Goal: Navigation & Orientation: Find specific page/section

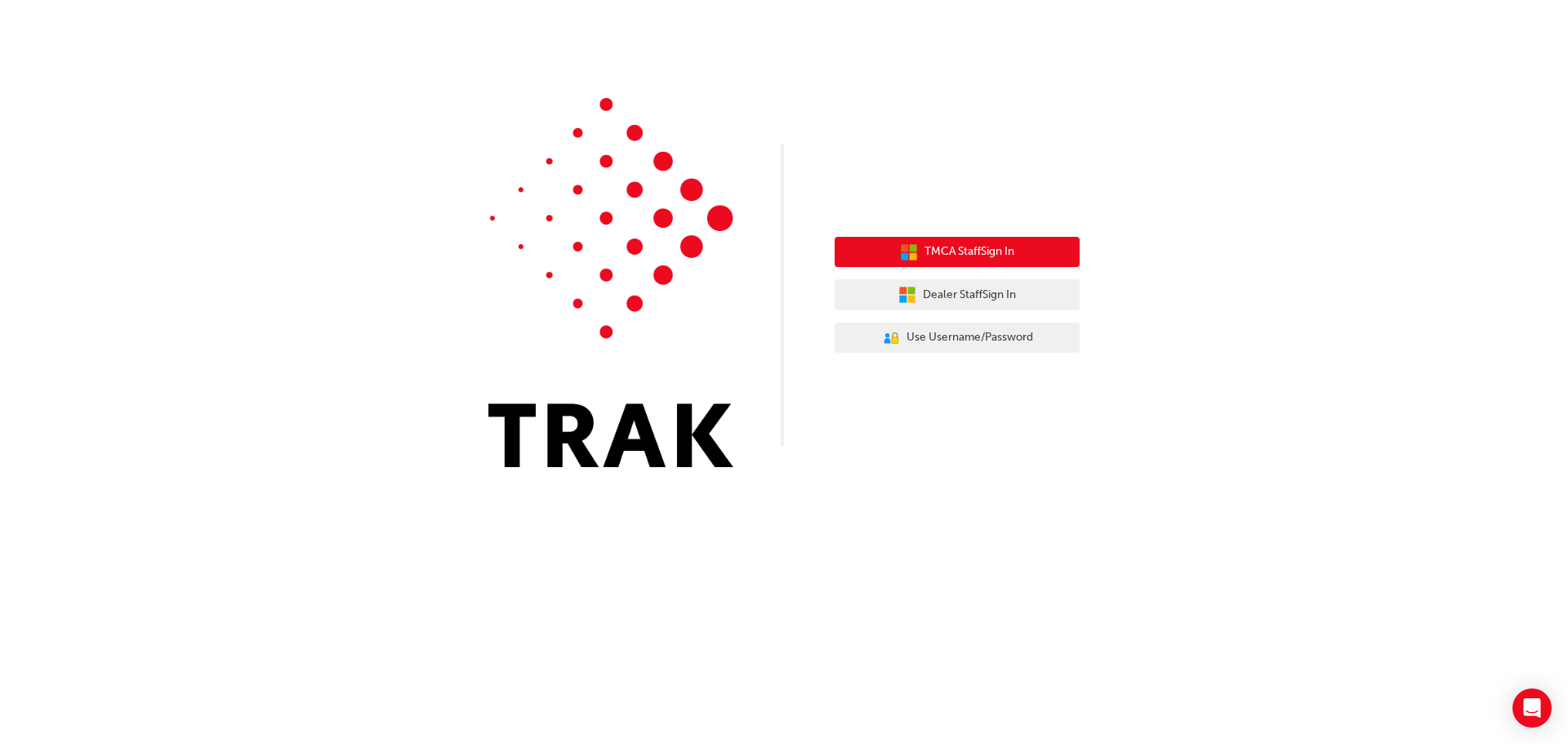
click at [910, 255] on icon "button" at bounding box center [914, 256] width 7 height 7
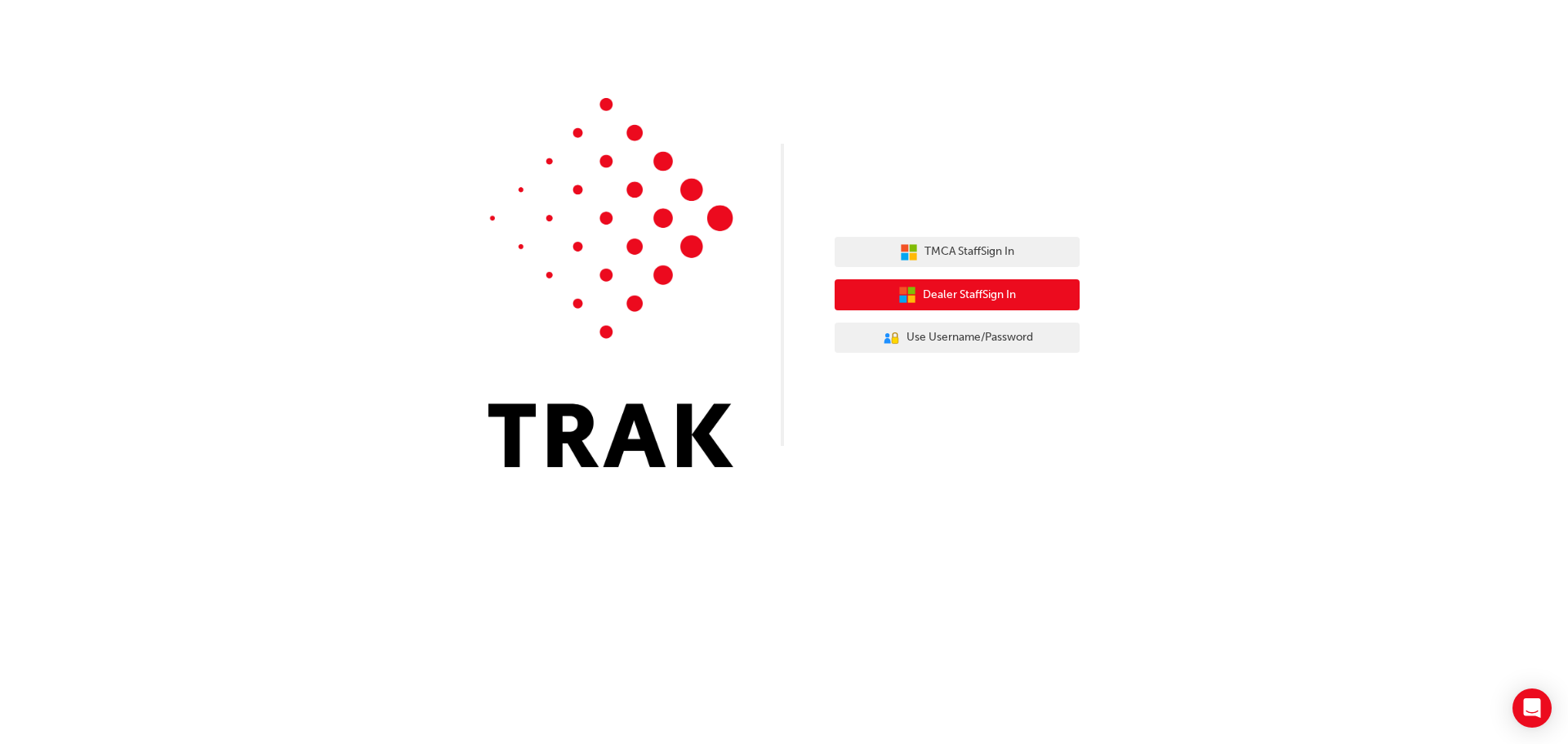
click at [965, 297] on span "Dealer Staff Sign In" at bounding box center [969, 295] width 93 height 19
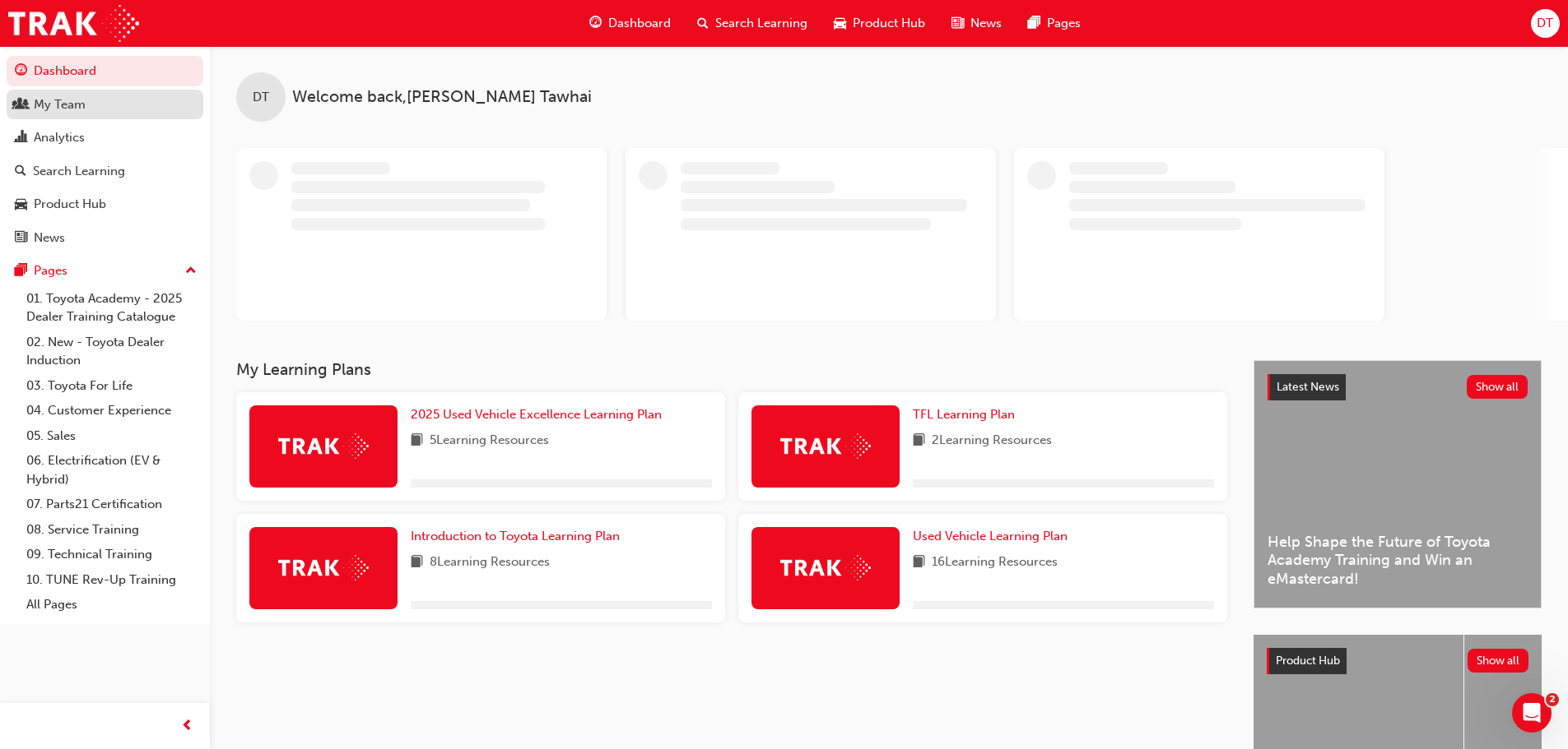
click at [71, 102] on div "My Team" at bounding box center [59, 105] width 51 height 19
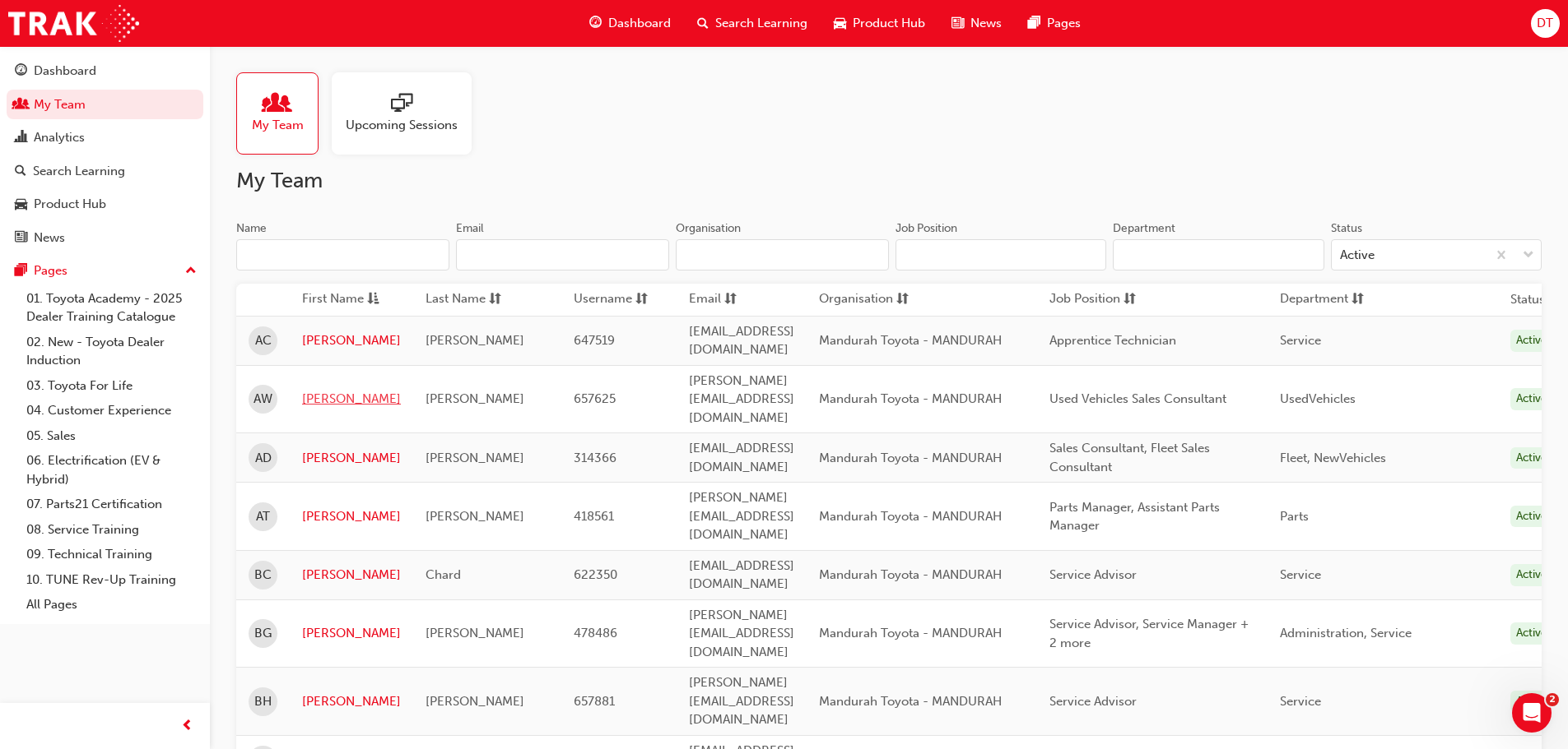
click at [317, 390] on link "[PERSON_NAME]" at bounding box center [352, 399] width 99 height 19
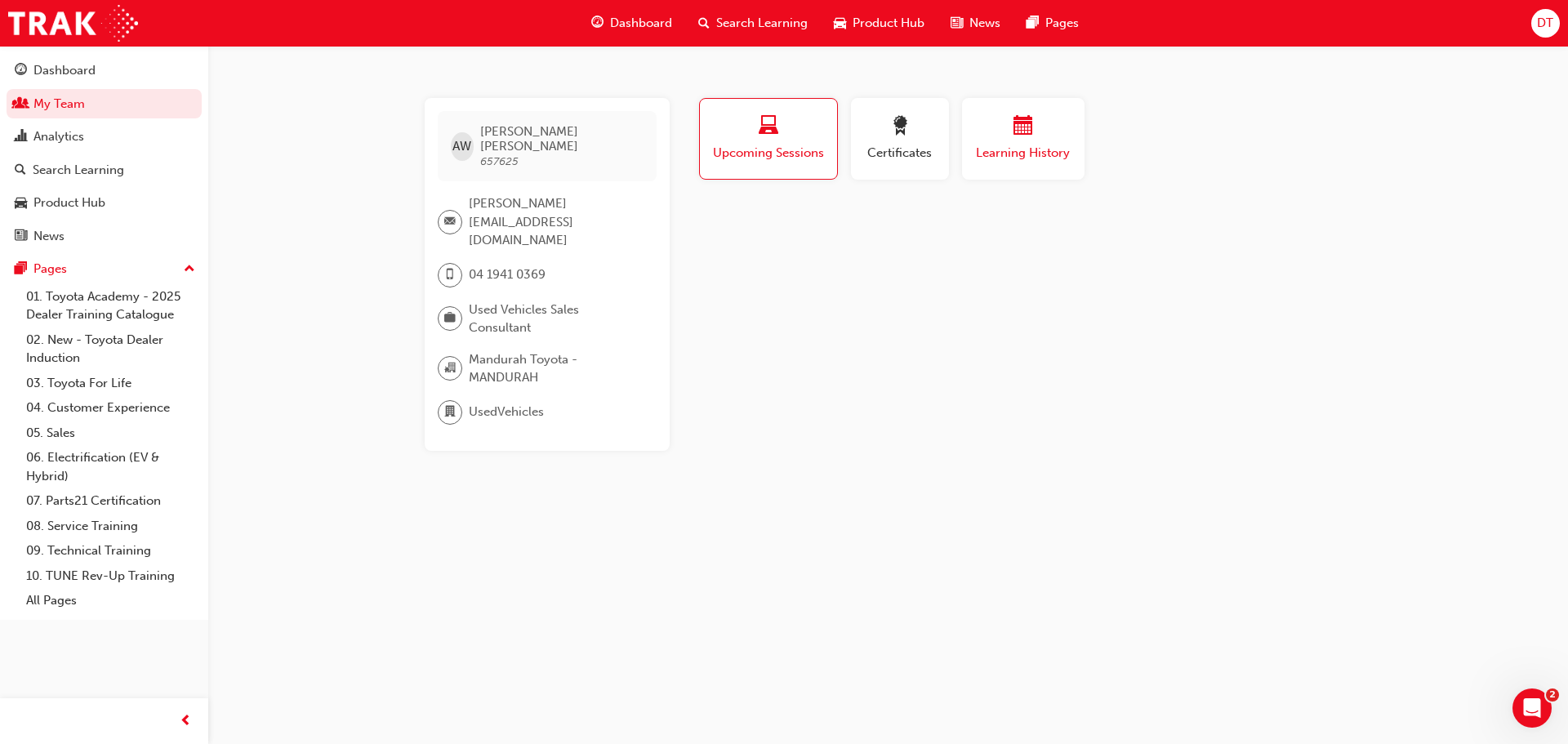
click at [1001, 148] on span "Learning History" at bounding box center [1023, 153] width 98 height 19
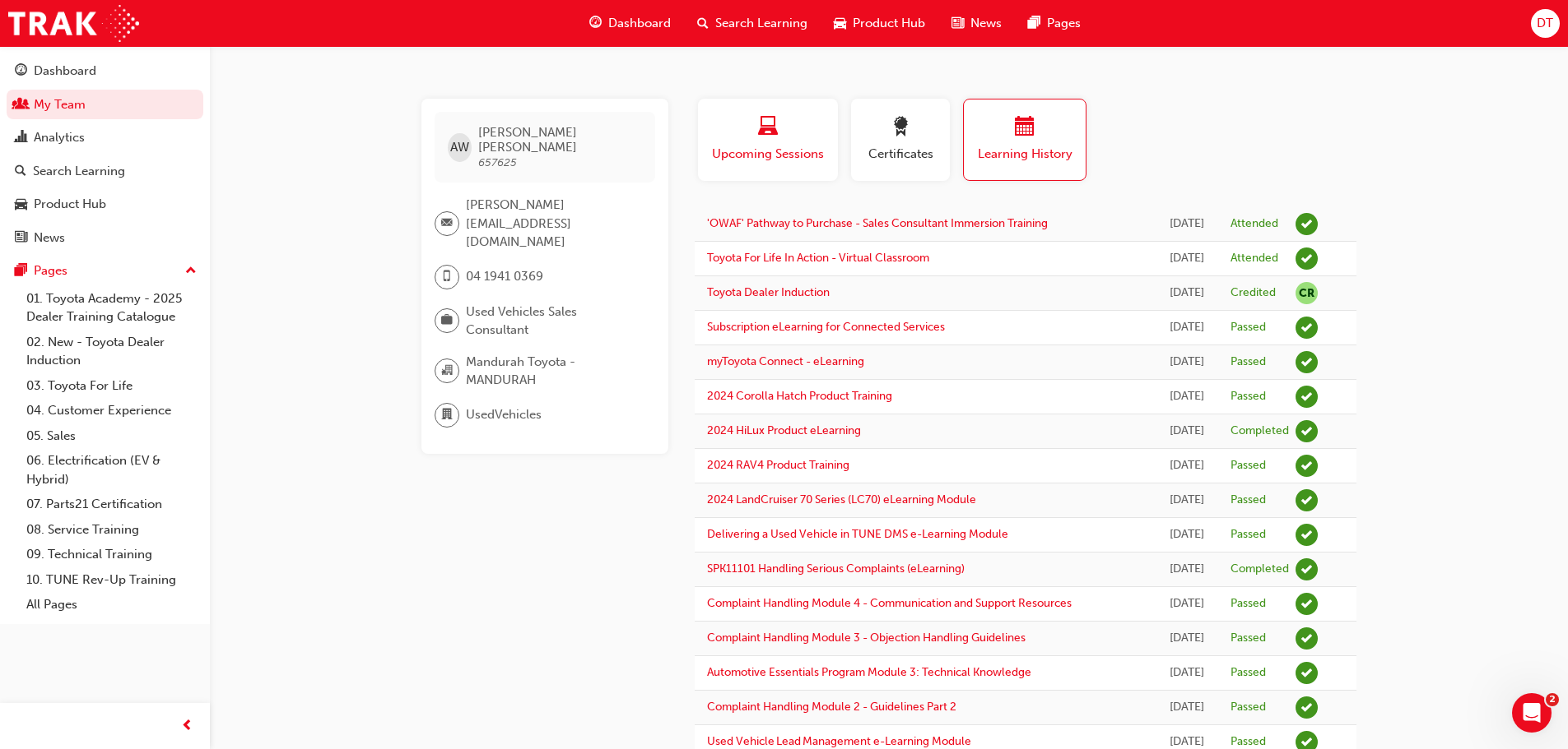
click at [806, 151] on span "Upcoming Sessions" at bounding box center [767, 154] width 115 height 19
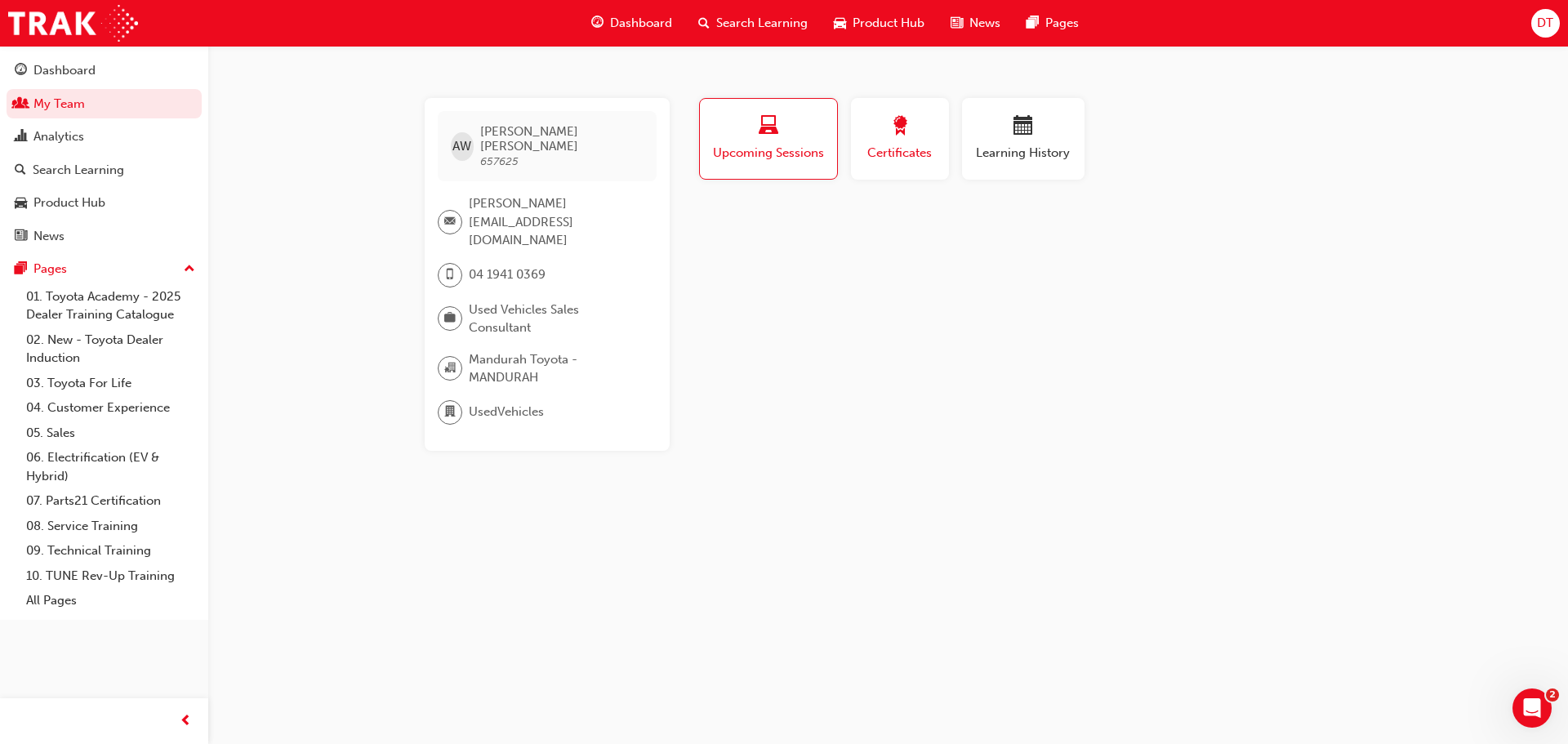
click at [889, 152] on span "Certificates" at bounding box center [900, 153] width 73 height 19
click at [777, 143] on div "Upcoming Sessions" at bounding box center [768, 139] width 114 height 46
click at [58, 134] on div "Analytics" at bounding box center [58, 137] width 51 height 19
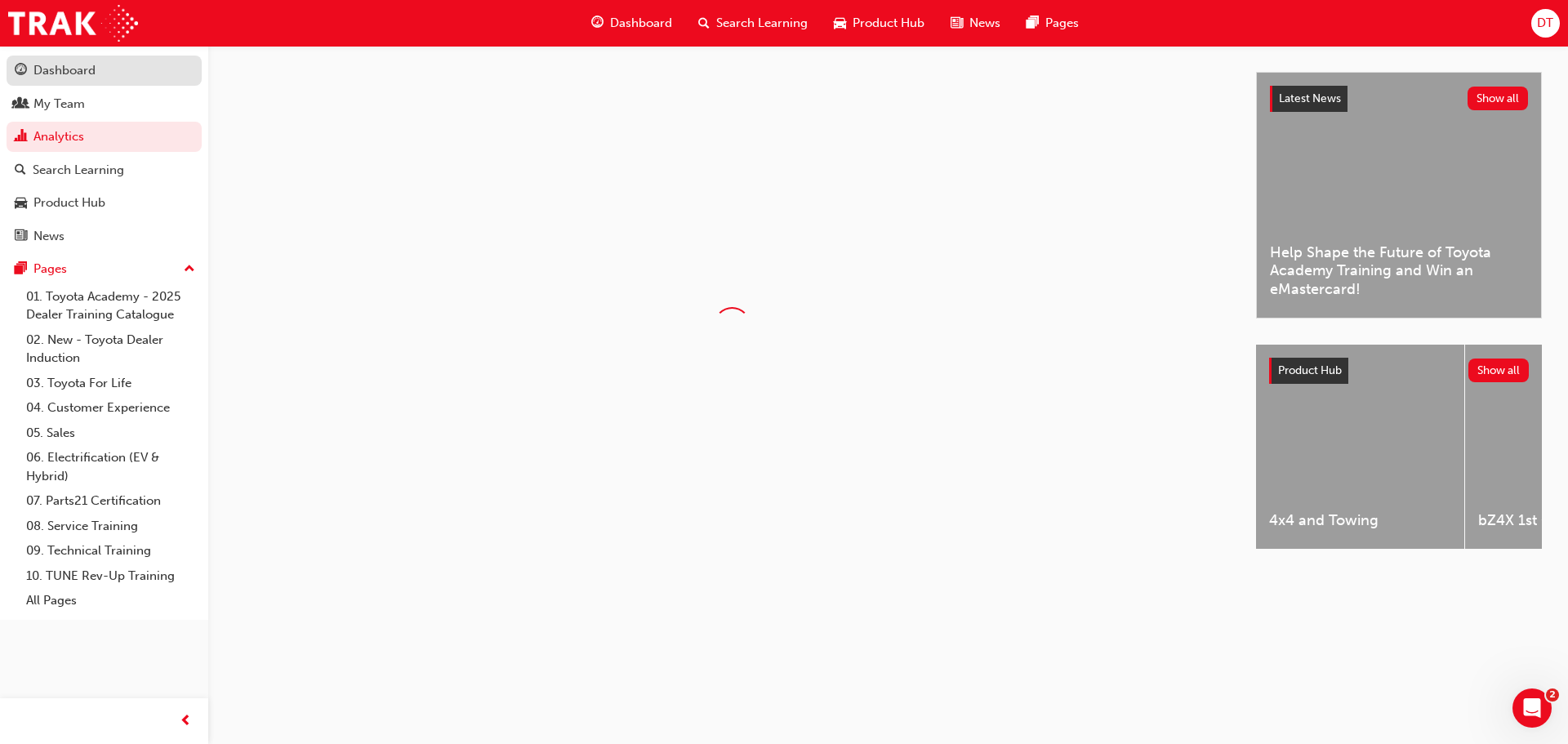
click at [58, 77] on div "Dashboard" at bounding box center [64, 71] width 62 height 19
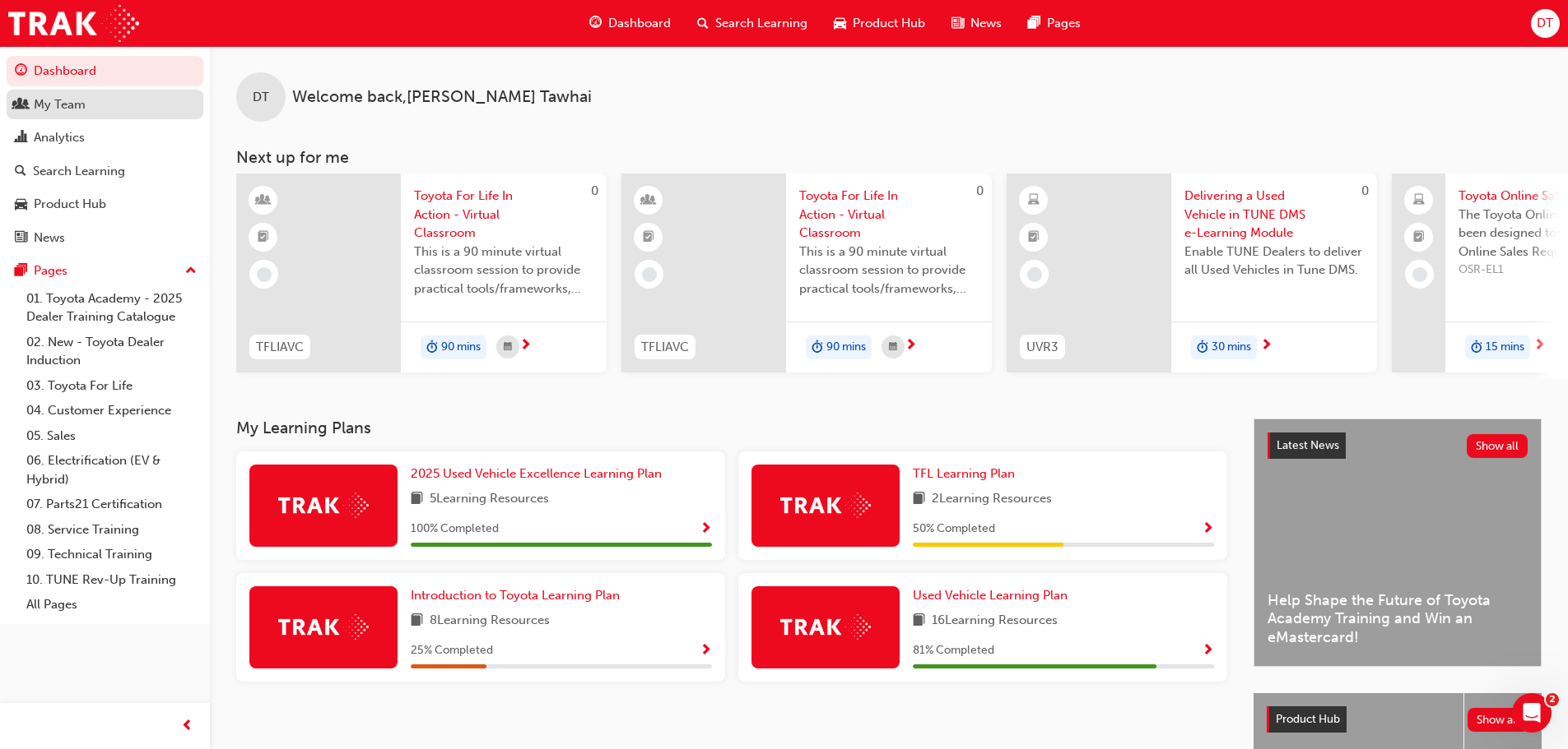
click at [59, 99] on div "My Team" at bounding box center [59, 105] width 51 height 19
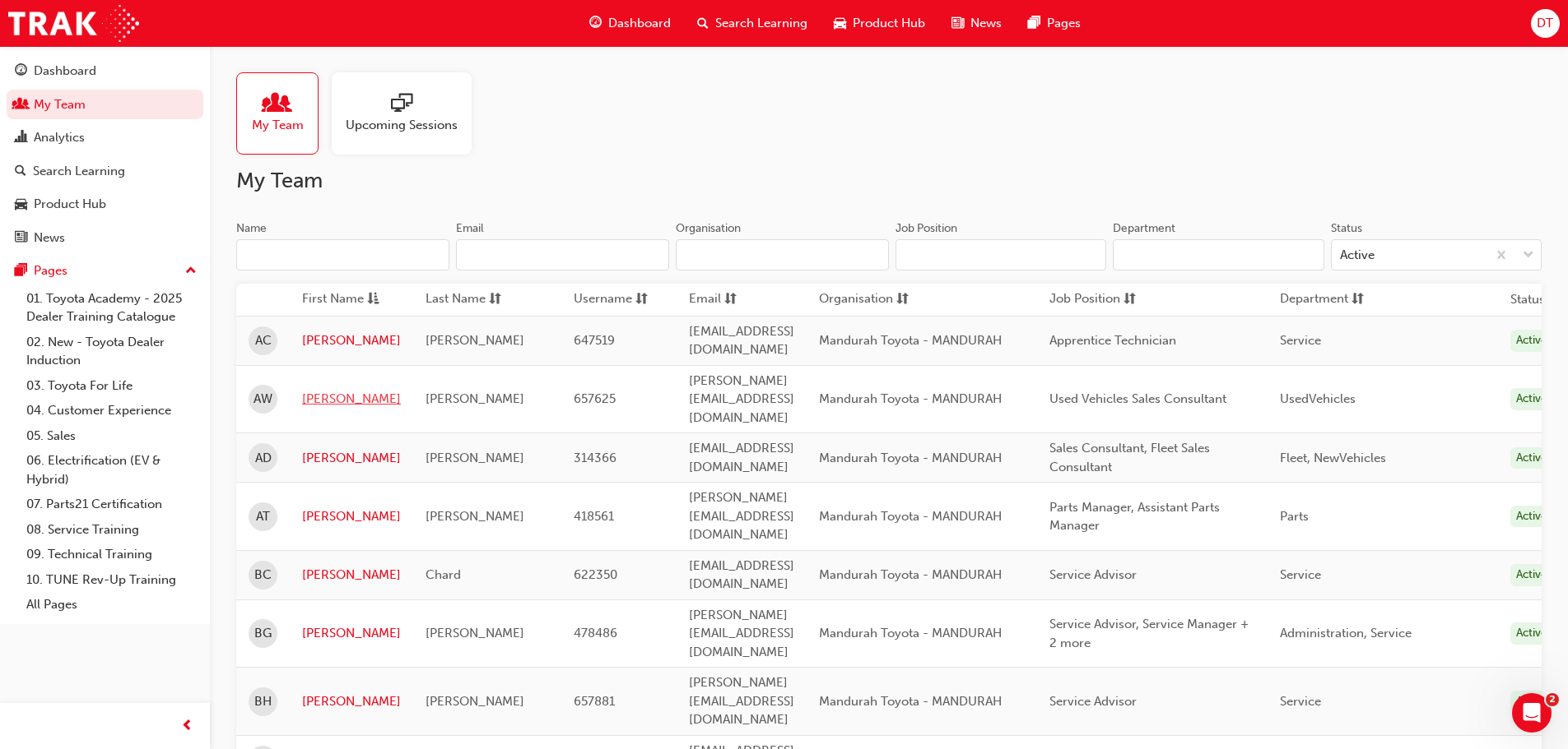
click at [311, 390] on link "[PERSON_NAME]" at bounding box center [352, 399] width 99 height 19
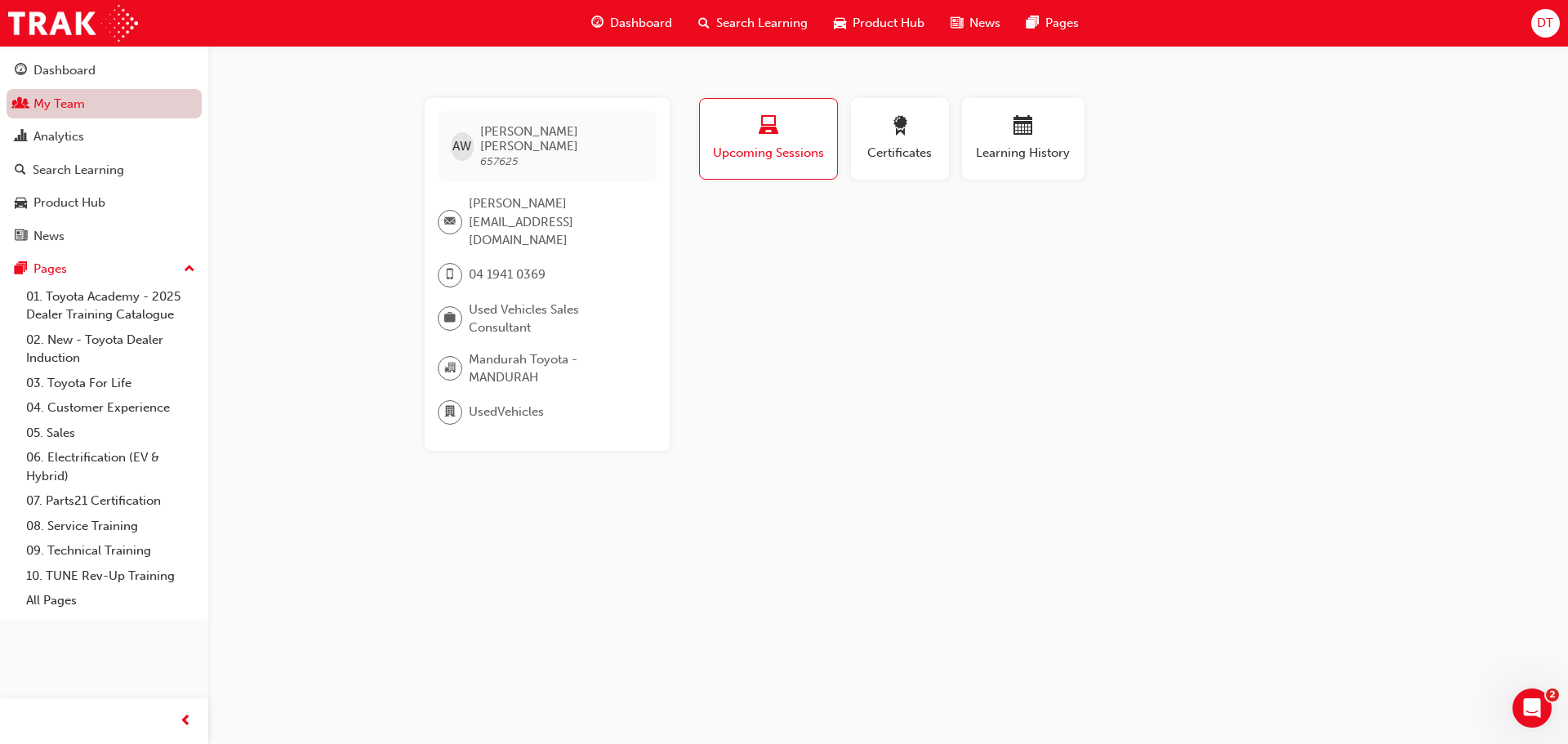
click at [58, 103] on link "My Team" at bounding box center [104, 104] width 195 height 31
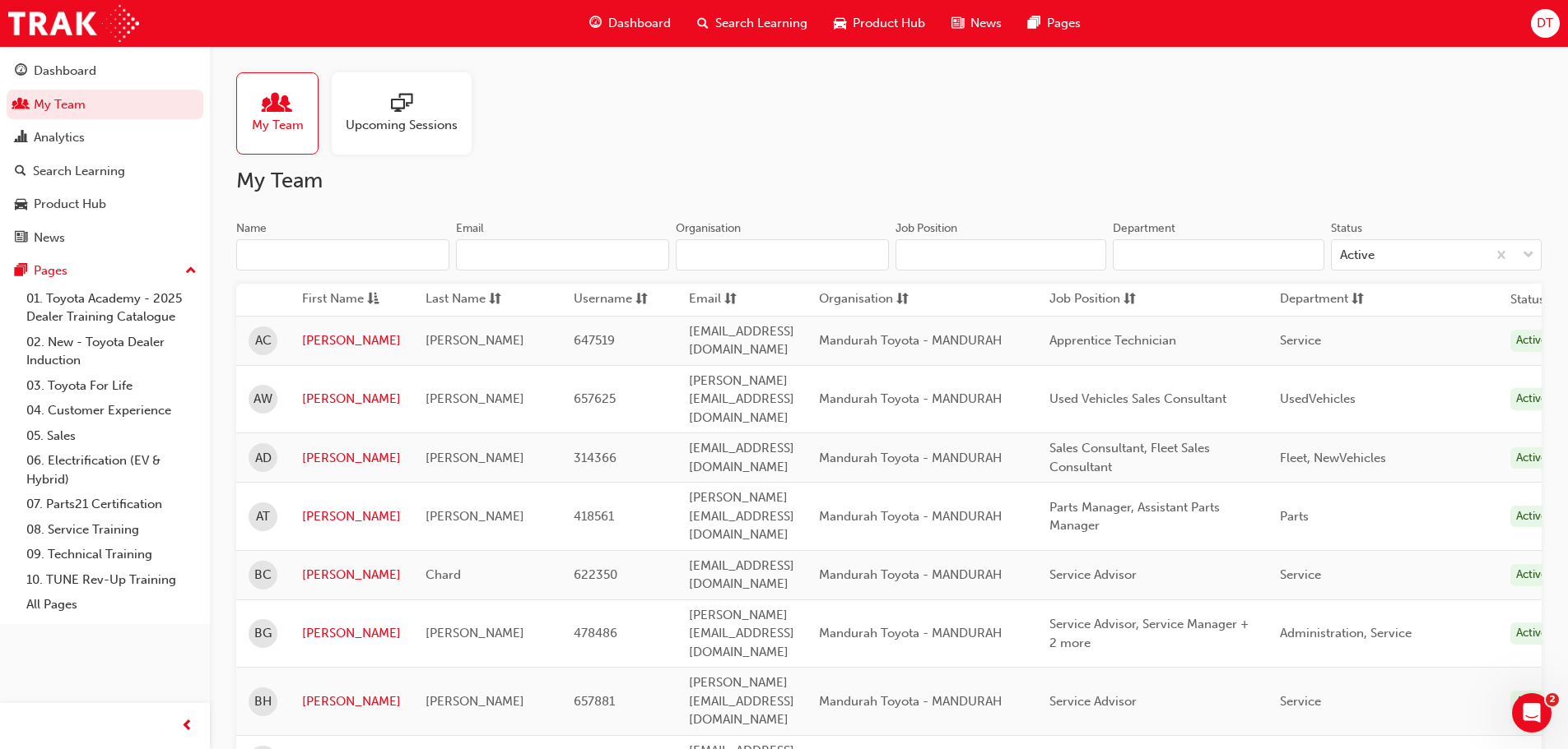
scroll to position [411, 0]
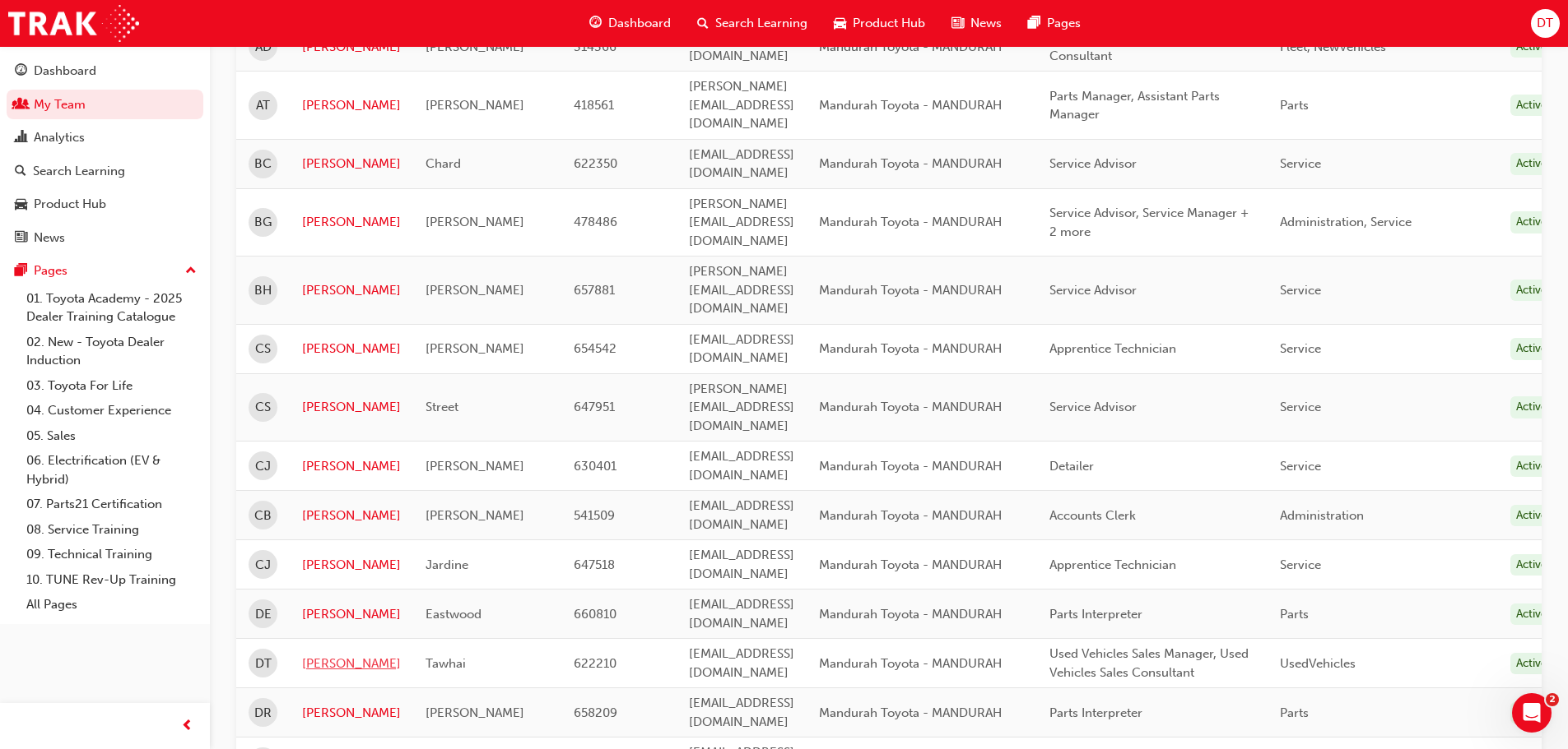
click at [329, 655] on link "[PERSON_NAME]" at bounding box center [352, 664] width 99 height 19
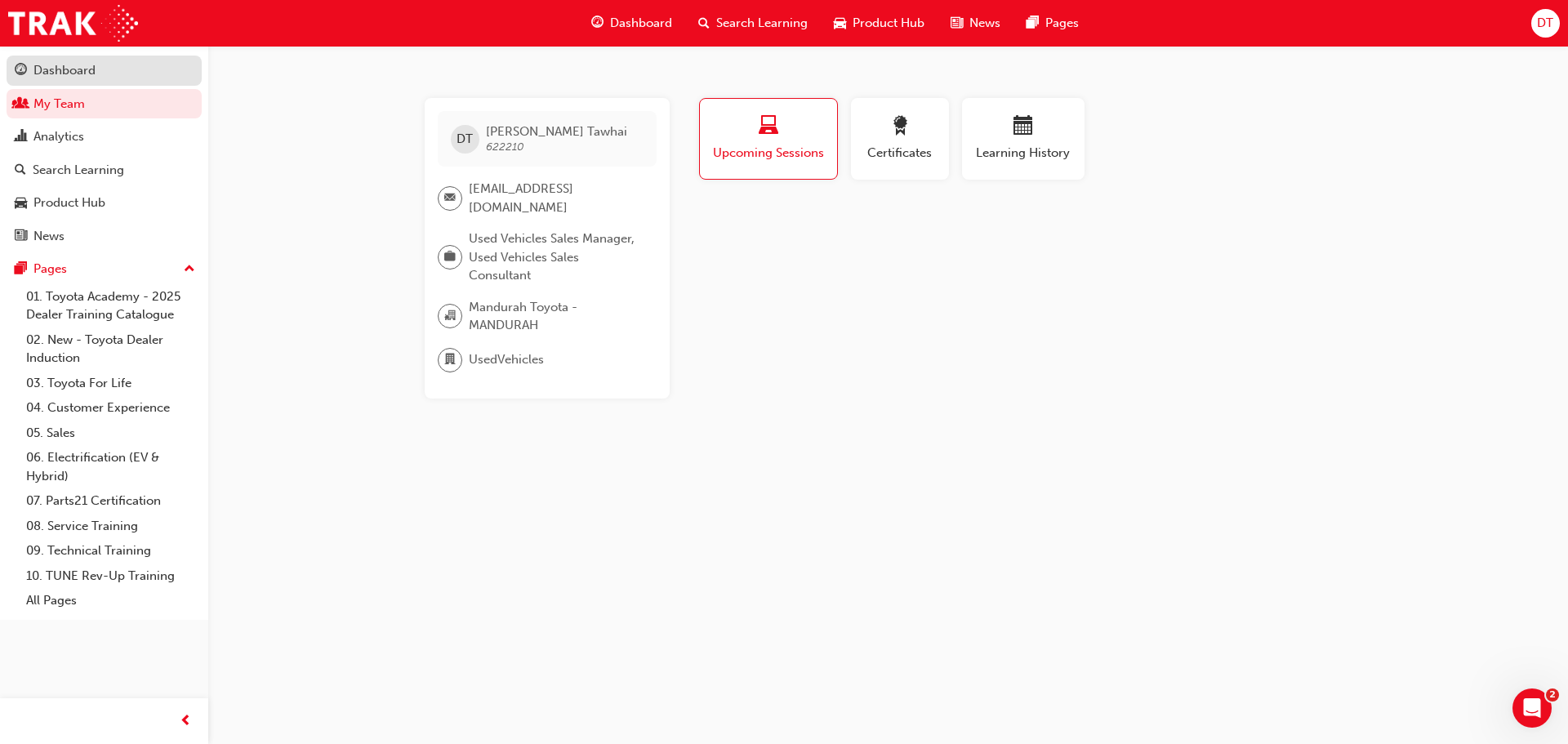
click at [75, 81] on link "Dashboard" at bounding box center [104, 71] width 195 height 31
